Goal: Find specific page/section: Find specific page/section

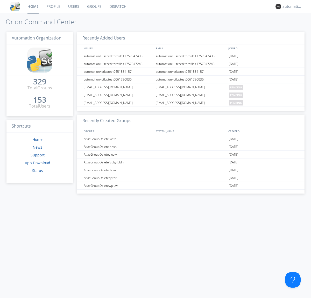
click at [118, 6] on link "Dispatch" at bounding box center [118, 6] width 25 height 13
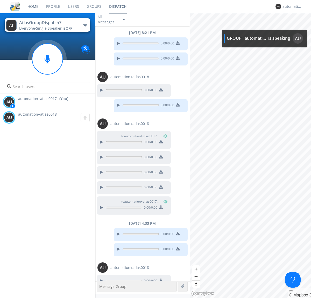
scroll to position [9, 0]
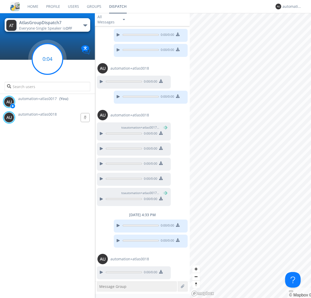
click at [47, 59] on g at bounding box center [47, 59] width 31 height 31
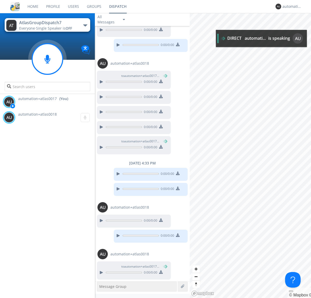
scroll to position [60, 0]
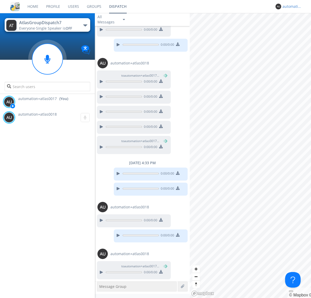
click at [291, 6] on div "automation+atlas0017" at bounding box center [292, 6] width 19 height 5
